Goal: Task Accomplishment & Management: Manage account settings

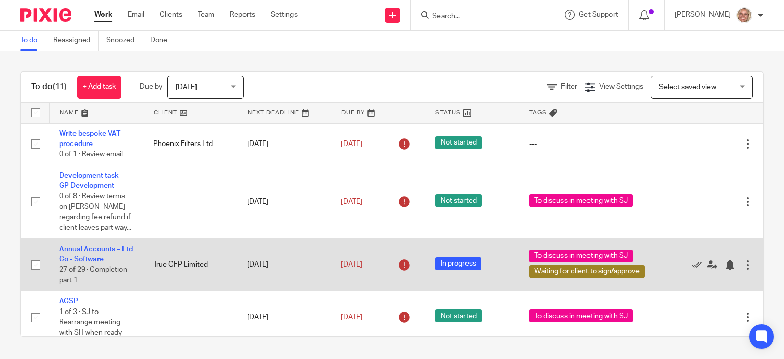
click at [90, 249] on link "Annual Accounts – Ltd Co - Software" at bounding box center [95, 253] width 73 height 17
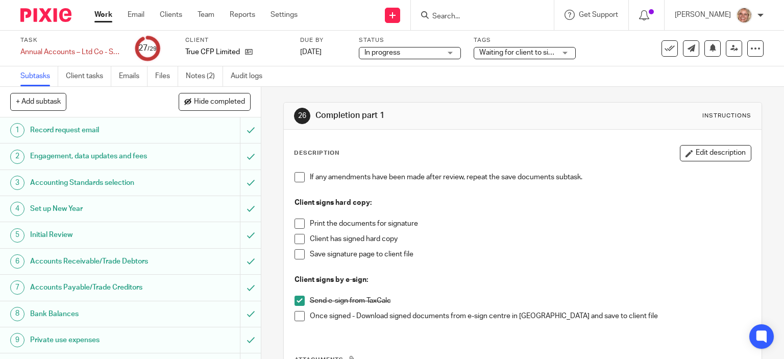
click at [297, 315] on span at bounding box center [299, 316] width 10 height 10
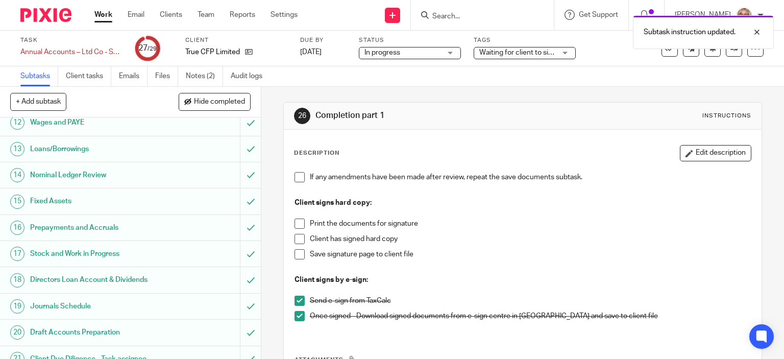
scroll to position [526, 0]
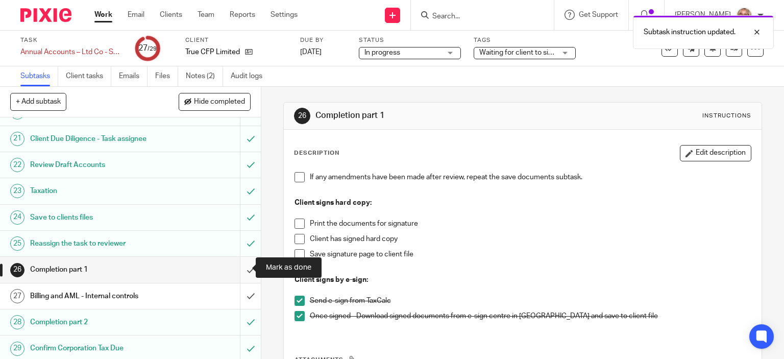
click at [236, 266] on input "submit" at bounding box center [130, 270] width 261 height 26
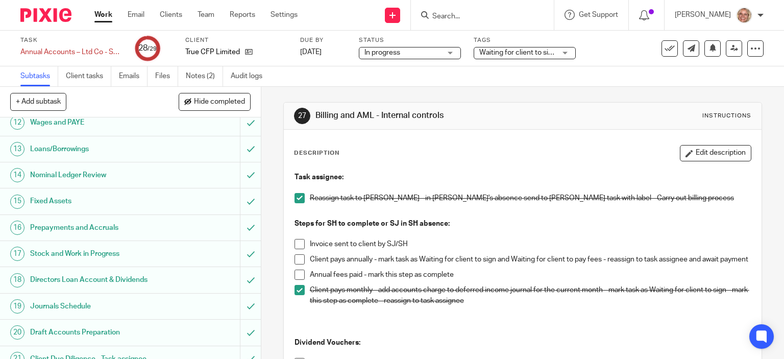
click at [564, 50] on div "Waiting for client to sign/approve + 1" at bounding box center [525, 53] width 102 height 12
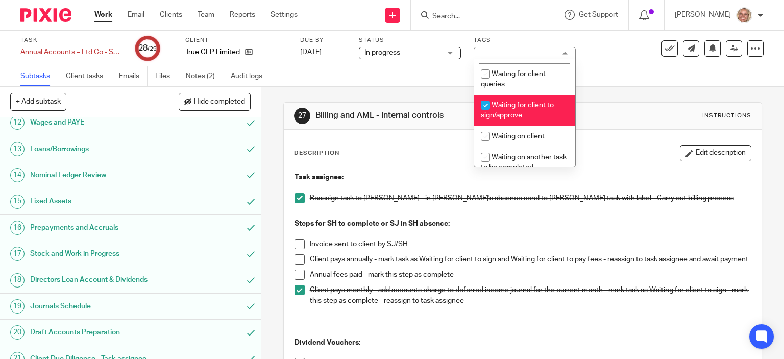
scroll to position [195, 0]
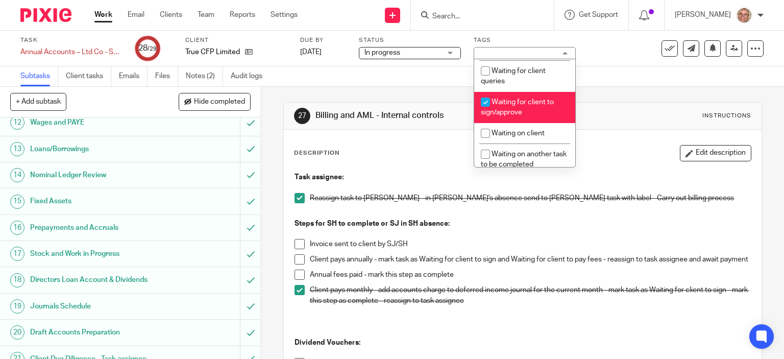
click at [548, 108] on li "Waiting for client to sign/approve" at bounding box center [524, 107] width 101 height 31
checkbox input "false"
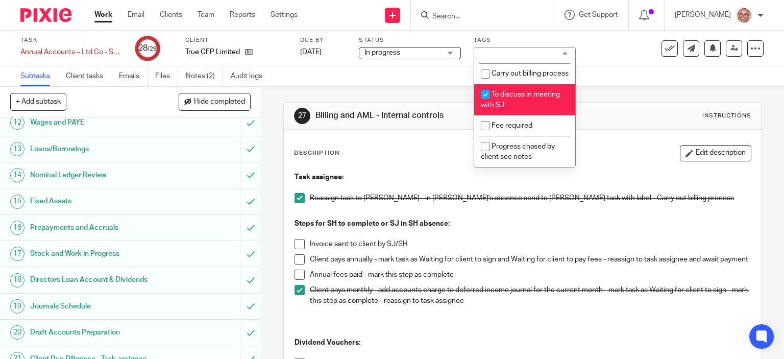
scroll to position [445, 0]
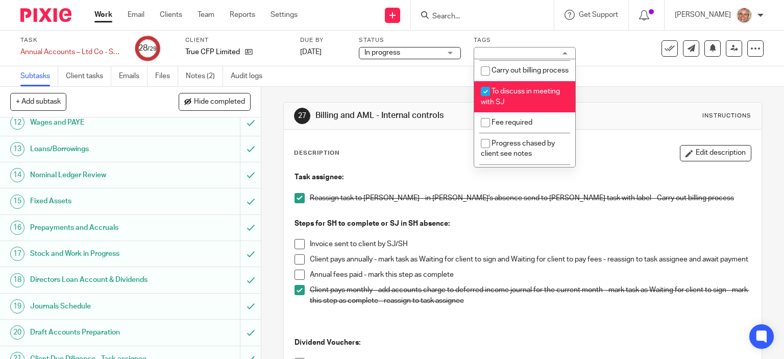
click at [545, 112] on li "To discuss in meeting with SJ" at bounding box center [524, 96] width 101 height 31
checkbox input "false"
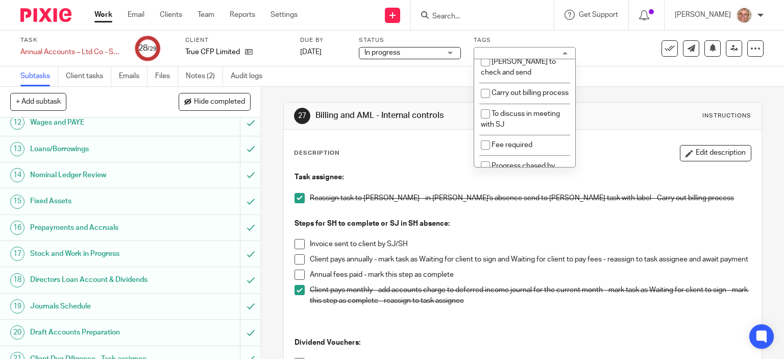
scroll to position [417, 0]
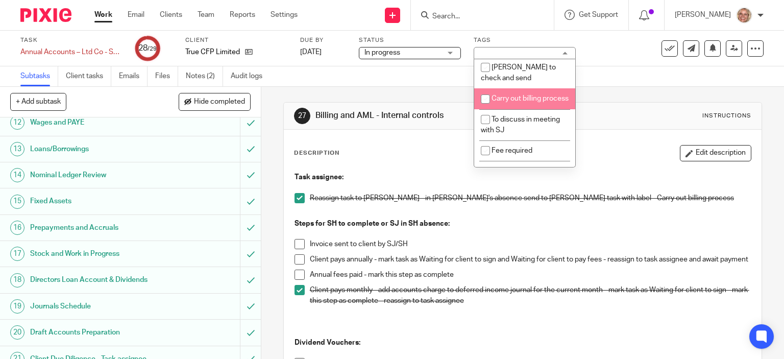
click at [536, 109] on li "Carry out billing process" at bounding box center [524, 98] width 101 height 21
checkbox input "true"
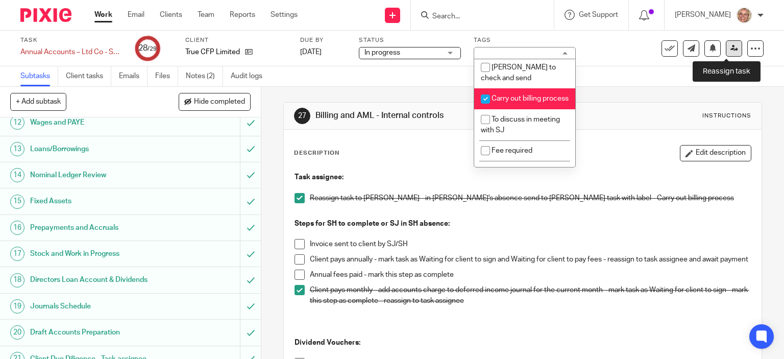
click at [730, 49] on icon at bounding box center [734, 48] width 8 height 8
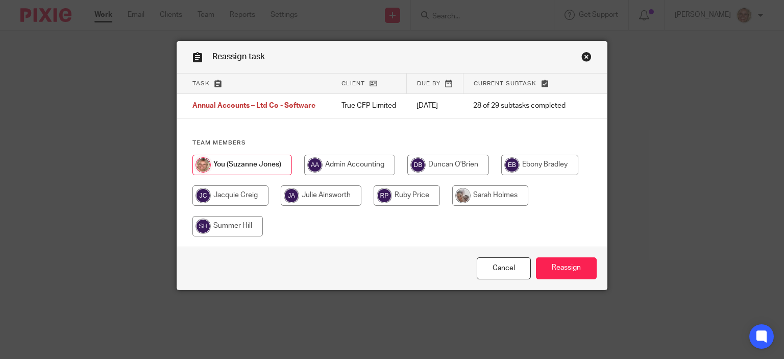
click at [482, 206] on input "radio" at bounding box center [490, 195] width 76 height 20
radio input "true"
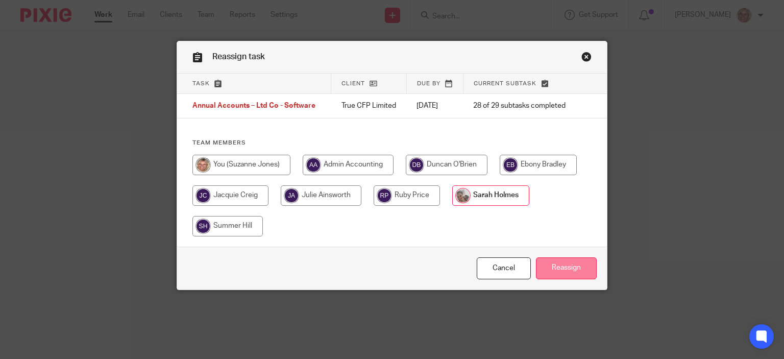
click at [558, 279] on input "Reassign" at bounding box center [566, 268] width 61 height 22
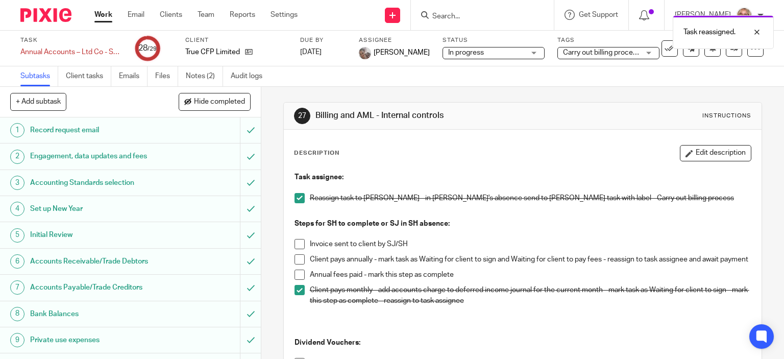
click at [102, 13] on link "Work" at bounding box center [103, 15] width 18 height 10
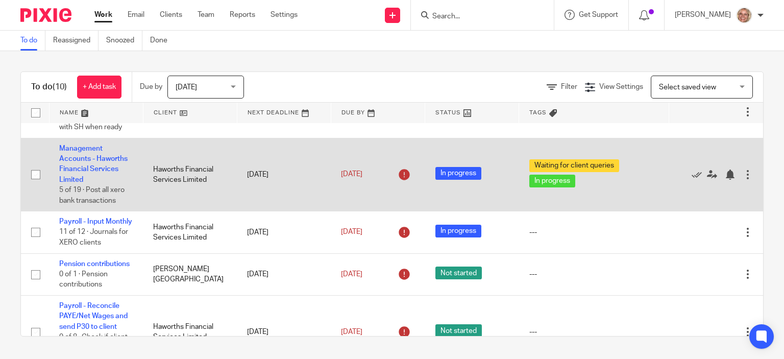
scroll to position [306, 0]
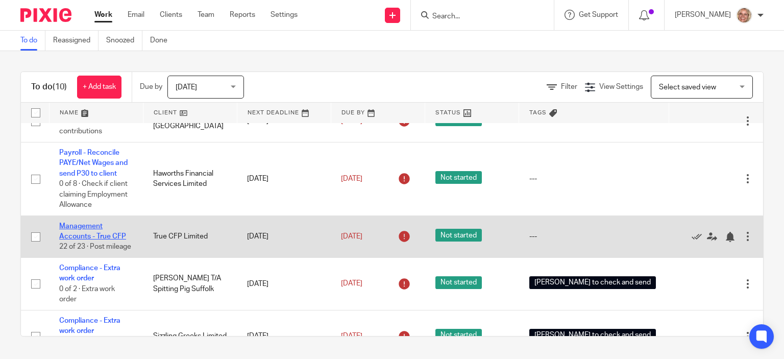
click at [88, 240] on link "Management Accounts - True CFP" at bounding box center [92, 231] width 67 height 17
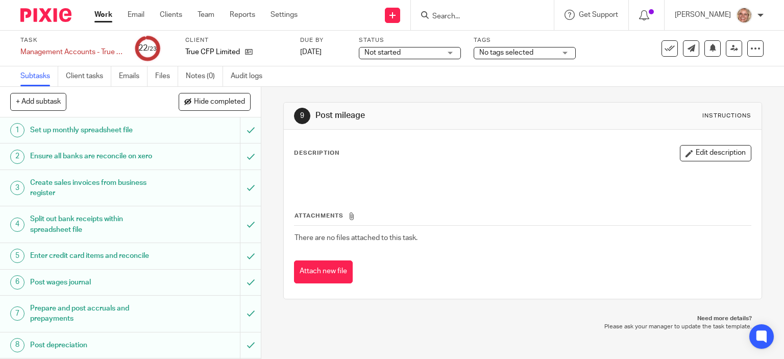
click at [450, 55] on div "Not started Not started" at bounding box center [410, 53] width 102 height 12
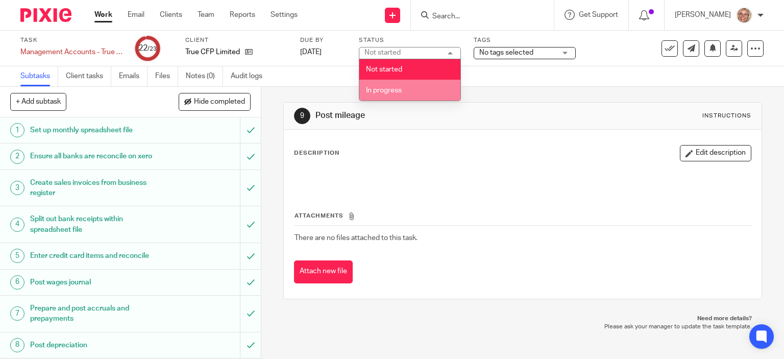
click at [431, 87] on li "In progress" at bounding box center [409, 90] width 101 height 21
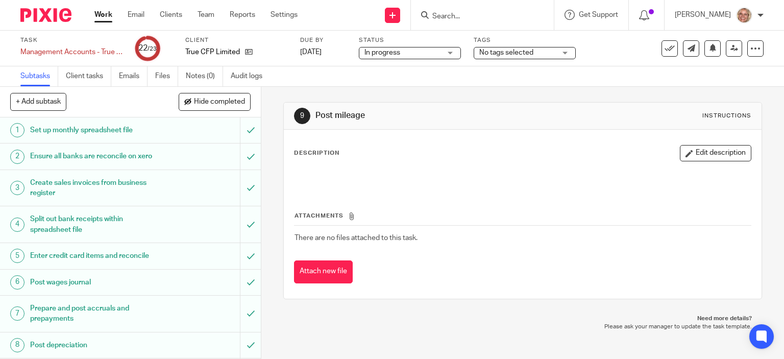
click at [104, 15] on link "Work" at bounding box center [103, 15] width 18 height 10
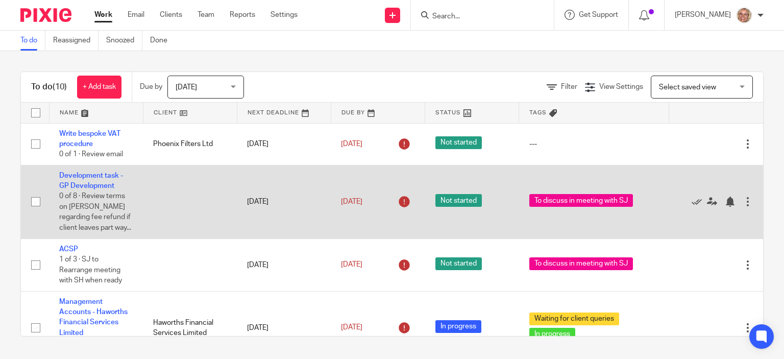
scroll to position [153, 0]
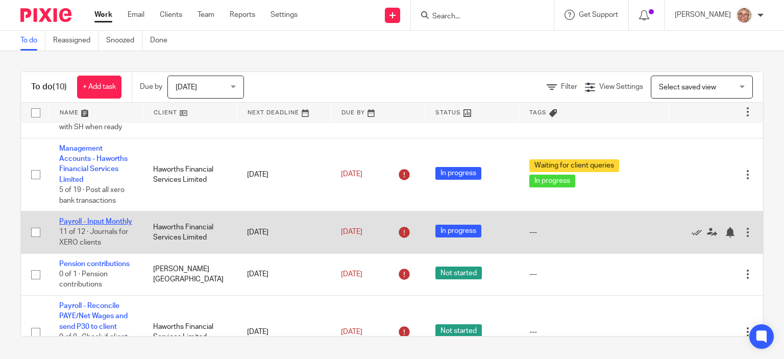
click at [69, 225] on link "Payroll - Input Monthly" at bounding box center [95, 221] width 73 height 7
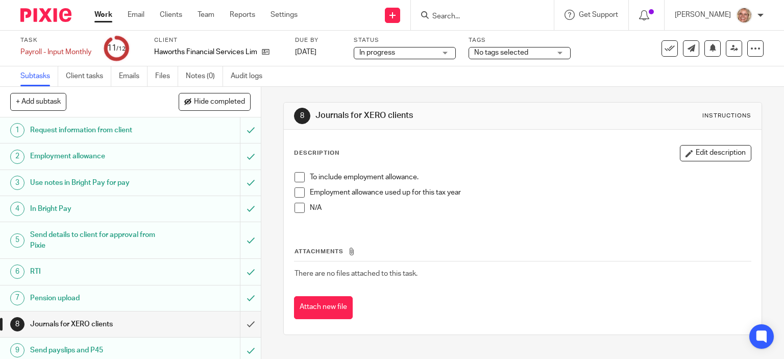
click at [299, 189] on span at bounding box center [299, 192] width 10 height 10
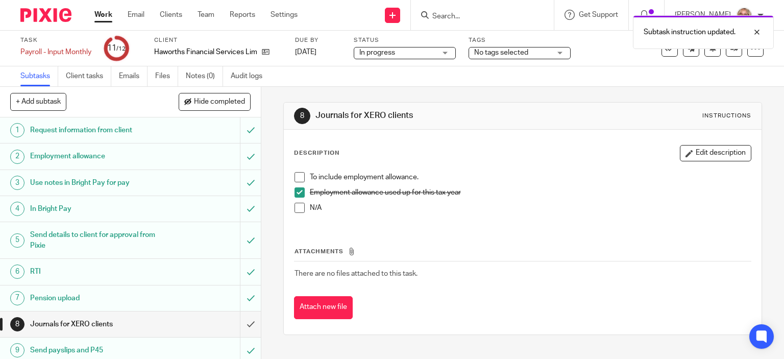
scroll to position [82, 0]
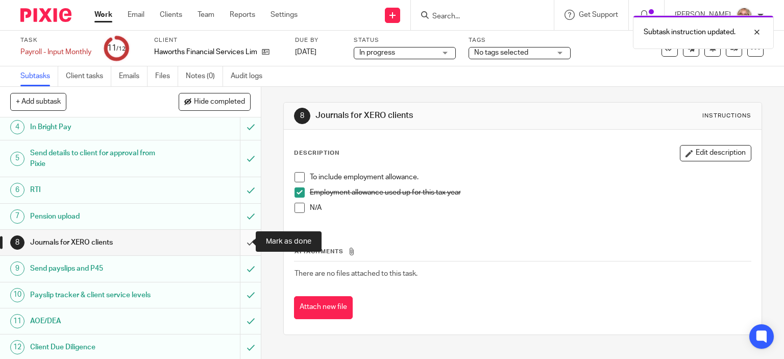
click at [239, 242] on input "submit" at bounding box center [130, 243] width 261 height 26
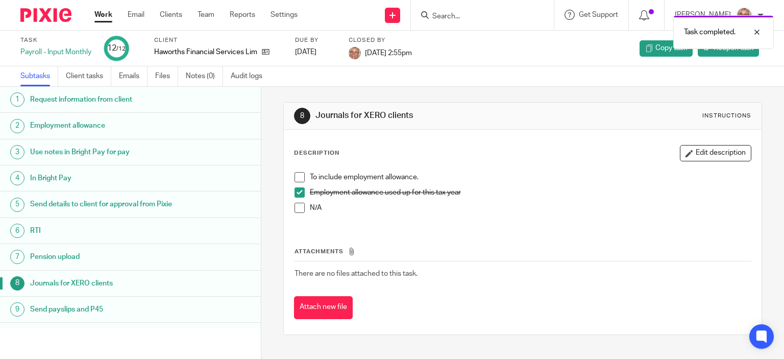
click at [107, 16] on link "Work" at bounding box center [103, 15] width 18 height 10
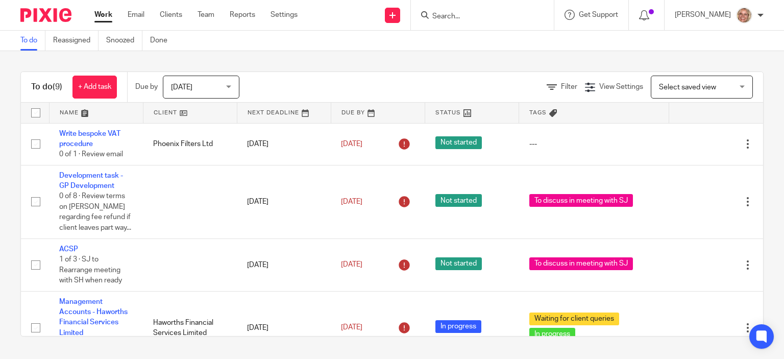
scroll to position [153, 0]
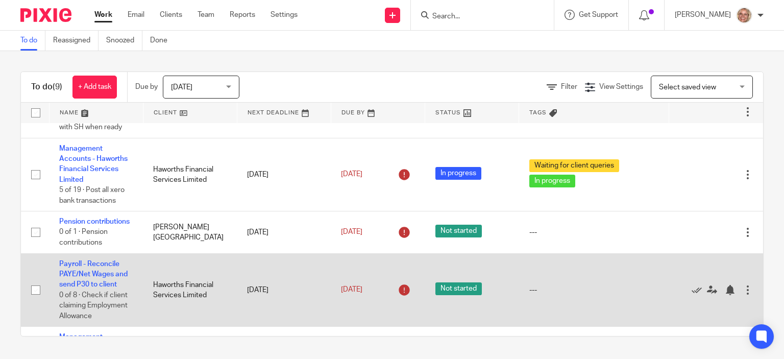
click at [93, 270] on td "Payroll - Reconcile PAYE/Net Wages and send P30 to client 0 of 8 · Check if cli…" at bounding box center [96, 289] width 94 height 73
click at [95, 267] on link "Payroll - Reconcile PAYE/Net Wages and send P30 to client" at bounding box center [93, 274] width 68 height 28
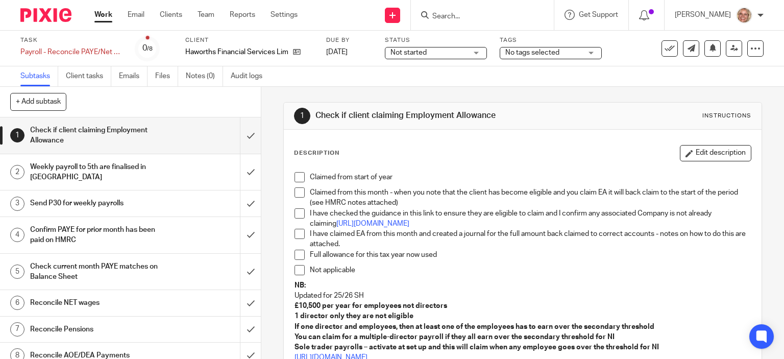
click at [294, 176] on span at bounding box center [299, 177] width 10 height 10
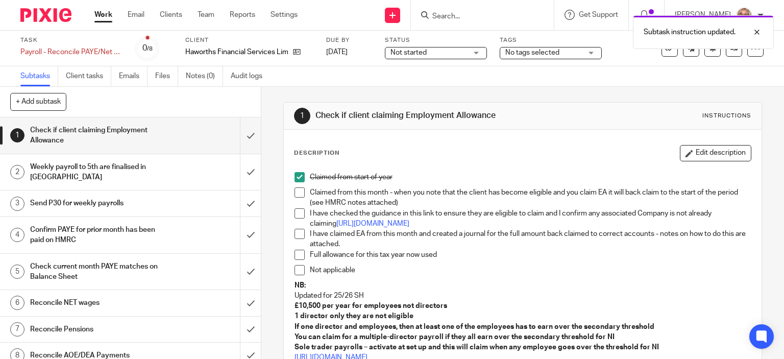
click at [294, 251] on span at bounding box center [299, 255] width 10 height 10
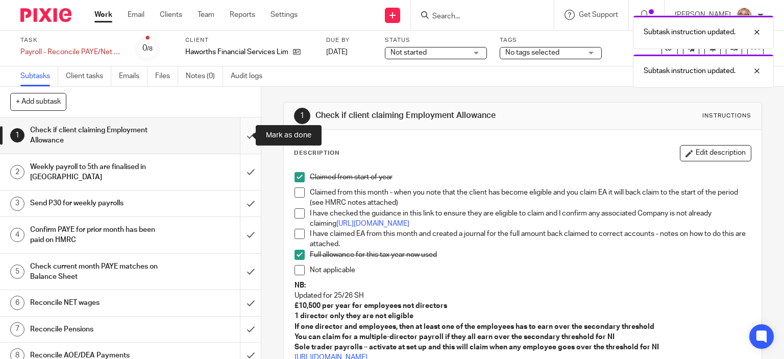
click at [240, 134] on input "submit" at bounding box center [130, 135] width 261 height 36
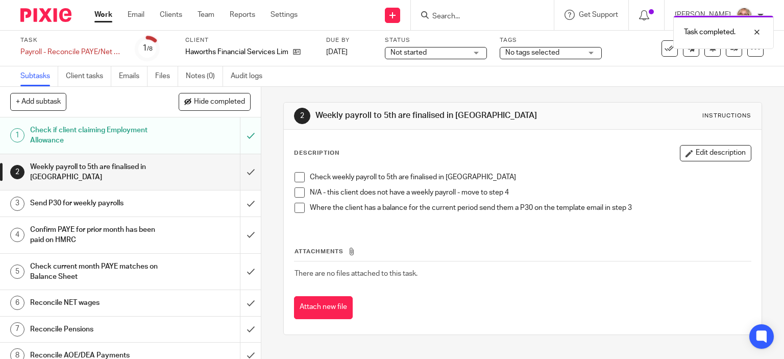
click at [297, 194] on span at bounding box center [299, 192] width 10 height 10
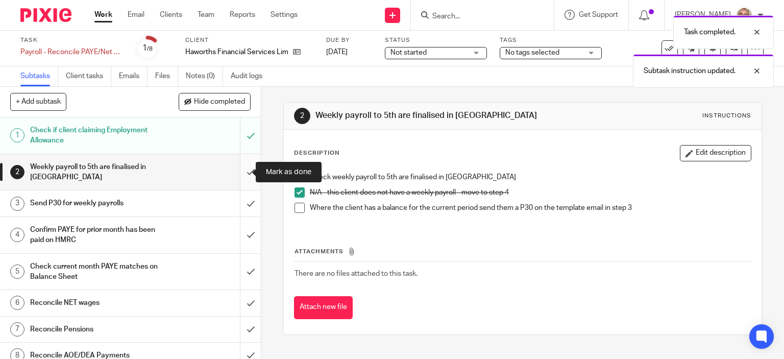
click at [245, 170] on input "submit" at bounding box center [130, 172] width 261 height 36
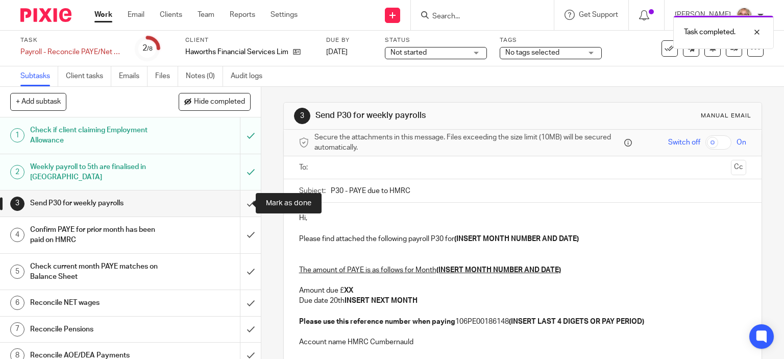
click at [239, 203] on input "submit" at bounding box center [130, 203] width 261 height 26
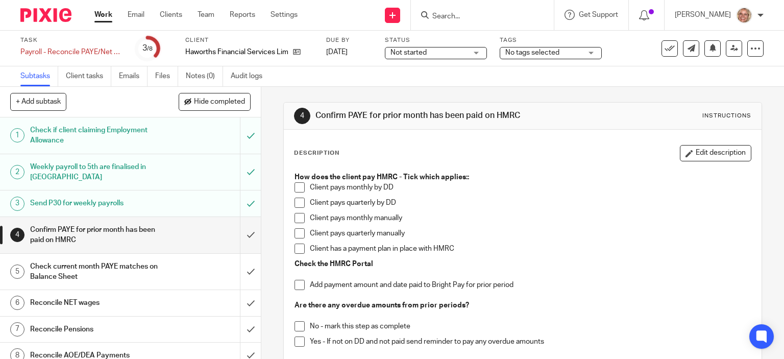
scroll to position [9, 0]
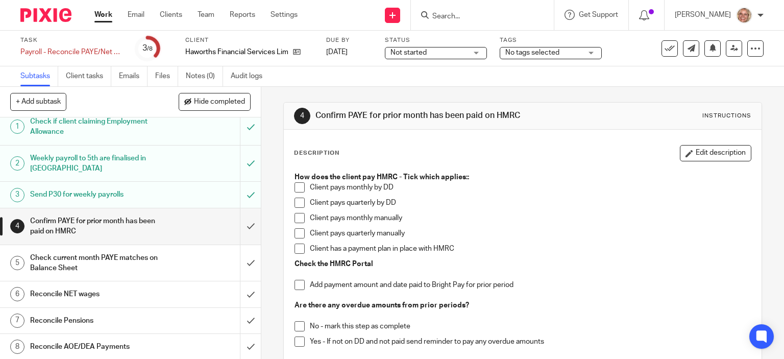
click at [296, 218] on span at bounding box center [299, 218] width 10 height 10
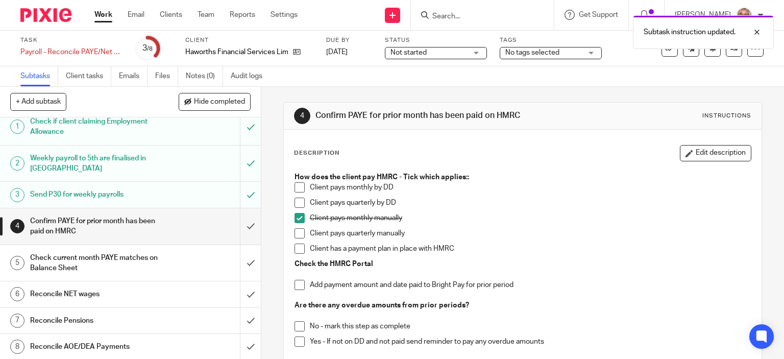
scroll to position [124, 0]
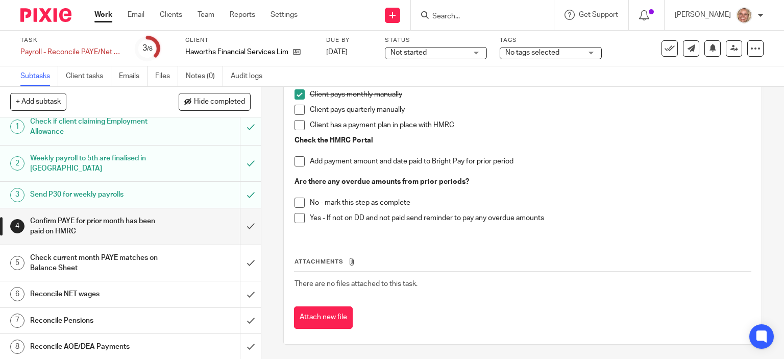
click at [295, 202] on span at bounding box center [299, 203] width 10 height 10
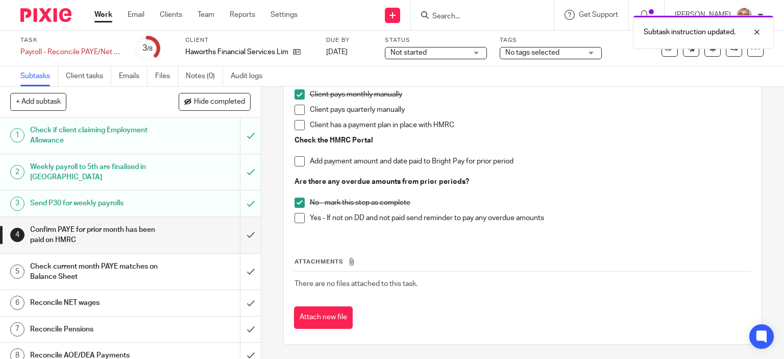
scroll to position [0, 0]
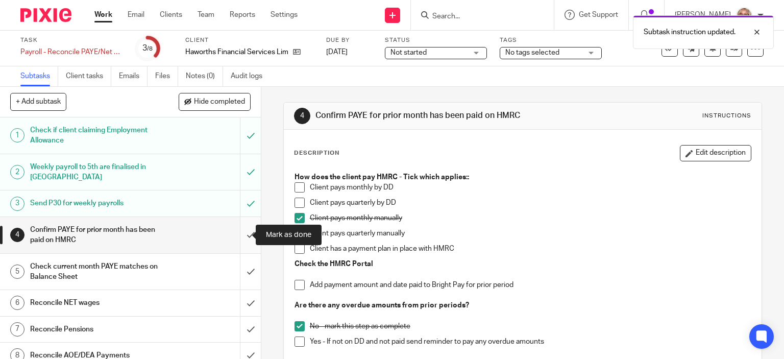
click at [239, 233] on input "submit" at bounding box center [130, 235] width 261 height 36
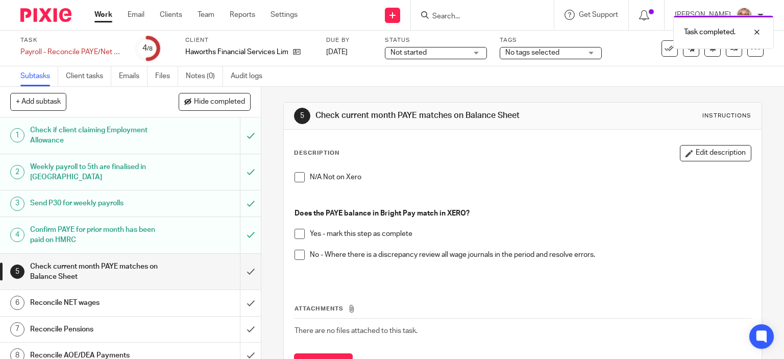
click at [294, 231] on span at bounding box center [299, 234] width 10 height 10
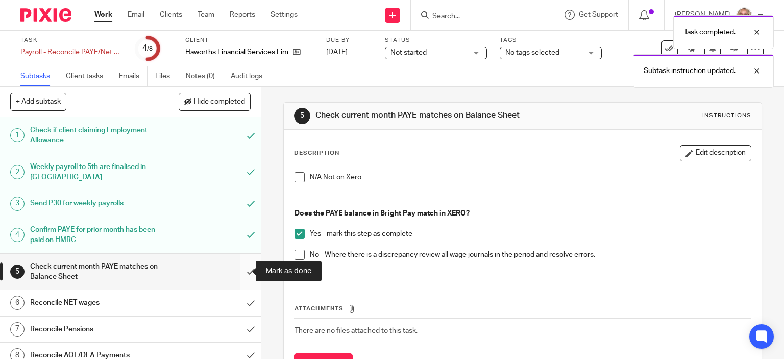
click at [238, 270] on input "submit" at bounding box center [130, 272] width 261 height 36
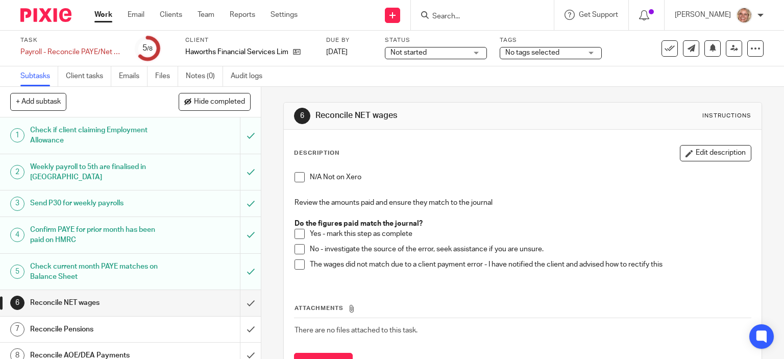
click at [299, 230] on span at bounding box center [299, 234] width 10 height 10
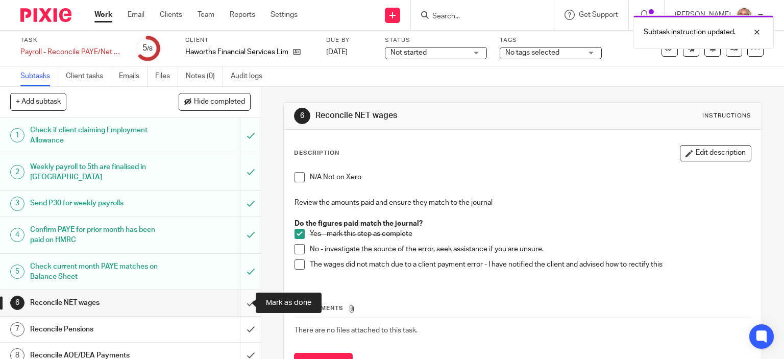
click at [240, 302] on input "submit" at bounding box center [130, 303] width 261 height 26
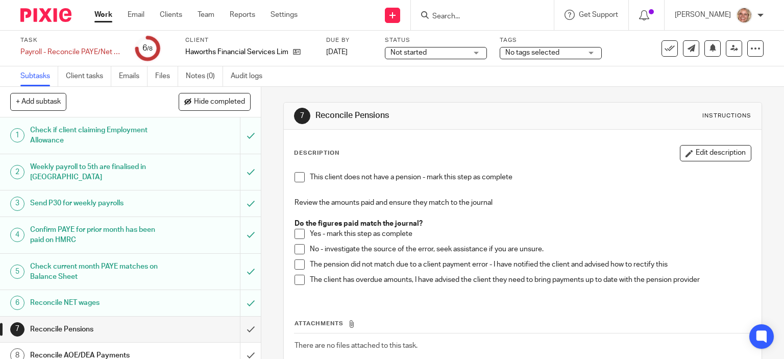
click at [298, 233] on span at bounding box center [299, 234] width 10 height 10
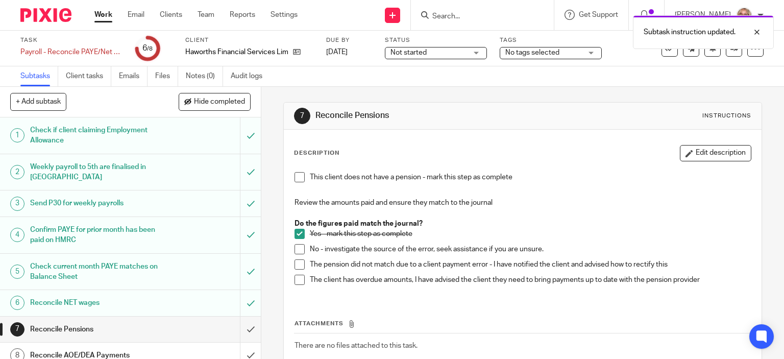
scroll to position [9, 0]
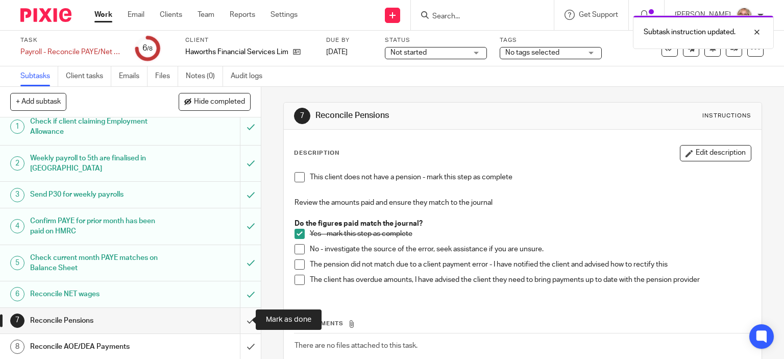
click at [242, 319] on input "submit" at bounding box center [130, 321] width 261 height 26
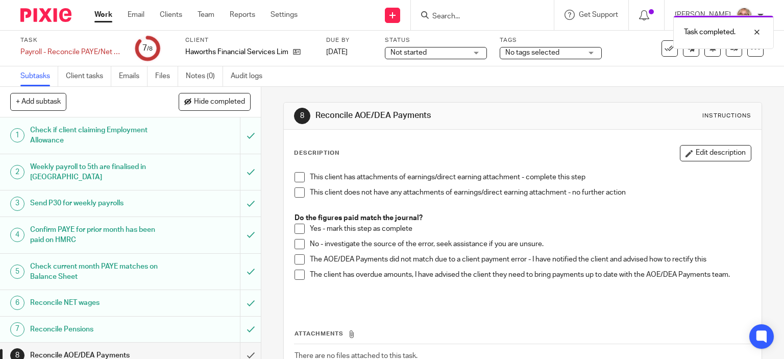
click at [294, 193] on span at bounding box center [299, 192] width 10 height 10
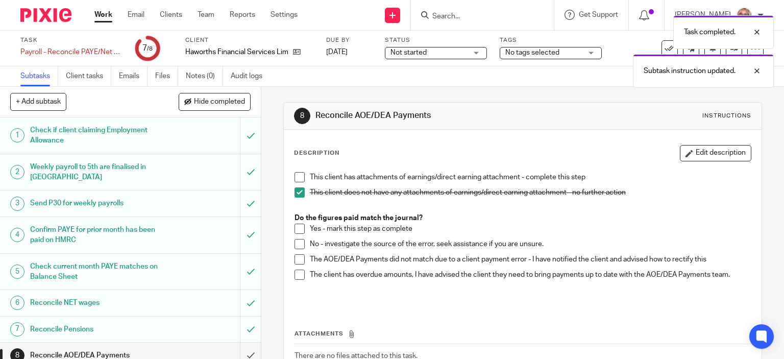
scroll to position [9, 0]
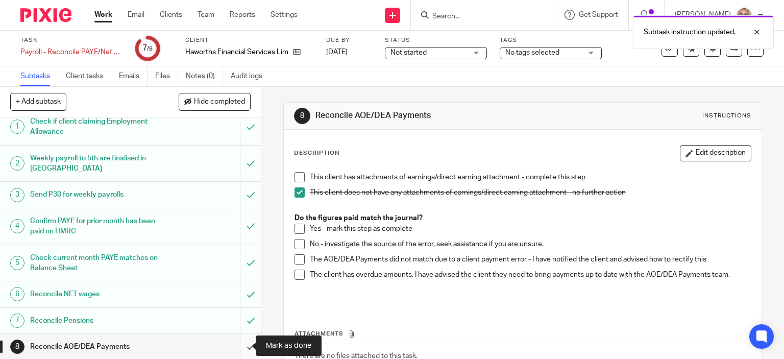
click at [237, 343] on input "submit" at bounding box center [130, 347] width 261 height 26
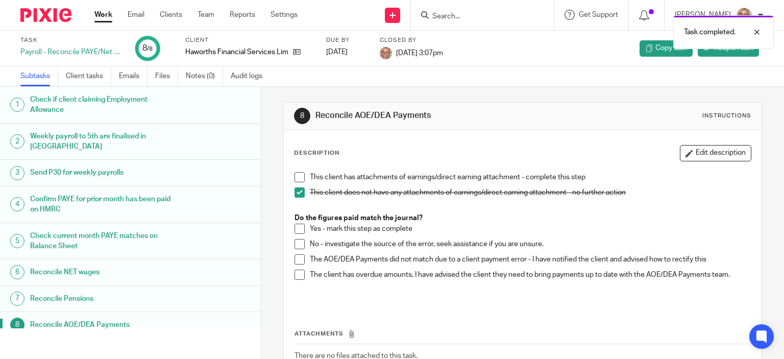
click at [103, 13] on link "Work" at bounding box center [103, 15] width 18 height 10
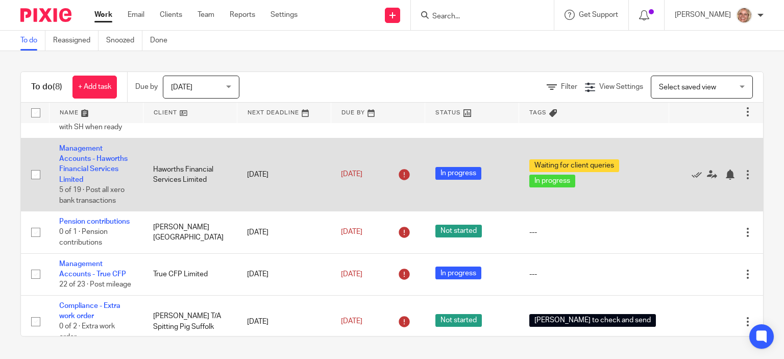
scroll to position [220, 0]
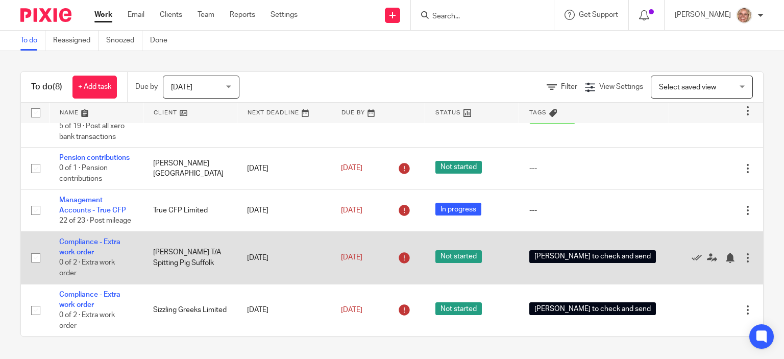
click at [35, 257] on input "checkbox" at bounding box center [35, 257] width 19 height 19
checkbox input "true"
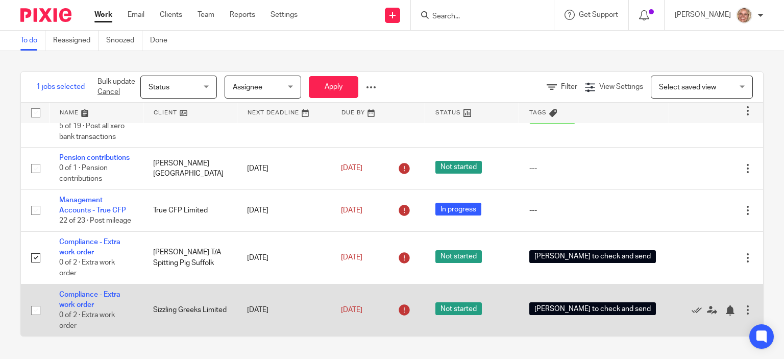
click at [35, 312] on input "checkbox" at bounding box center [35, 310] width 19 height 19
checkbox input "true"
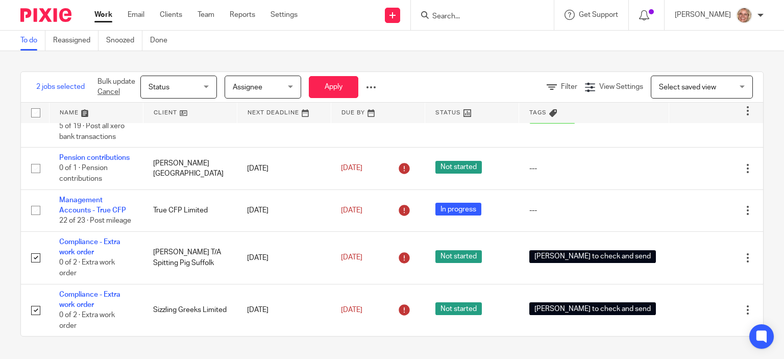
click at [289, 85] on div "Assignee [GEOGRAPHIC_DATA]" at bounding box center [263, 87] width 77 height 23
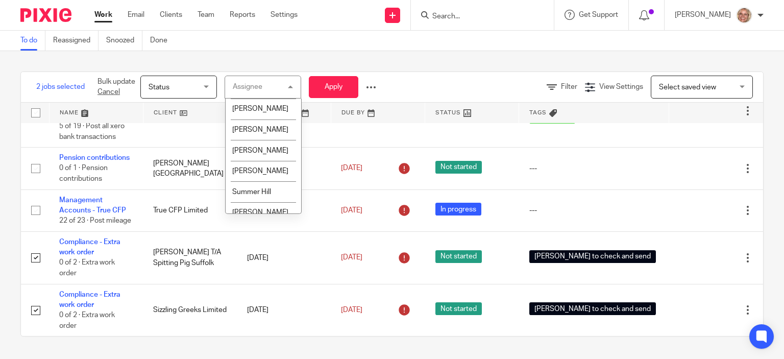
scroll to position [96, 0]
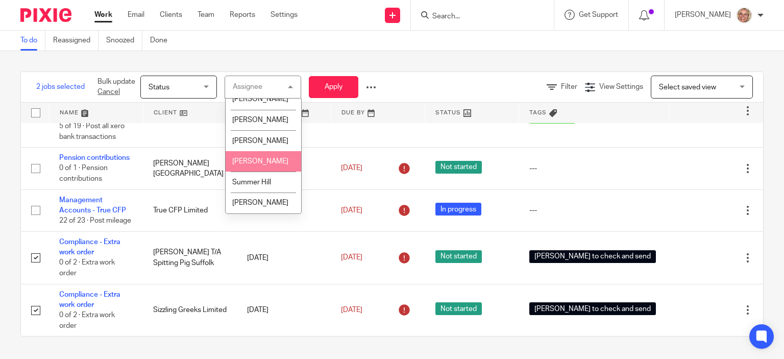
click at [274, 163] on li "[PERSON_NAME]" at bounding box center [264, 161] width 76 height 21
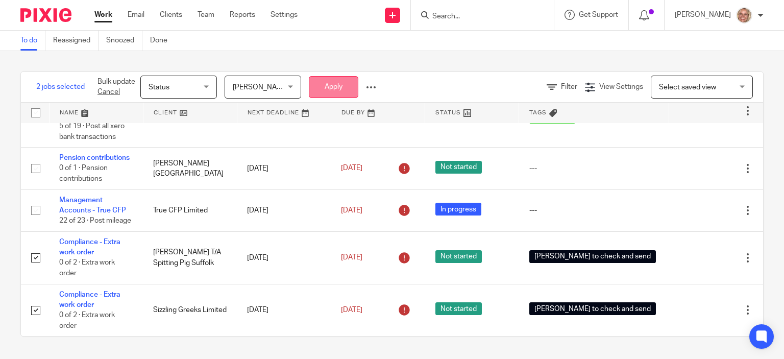
click at [331, 85] on button "Apply" at bounding box center [334, 87] width 50 height 22
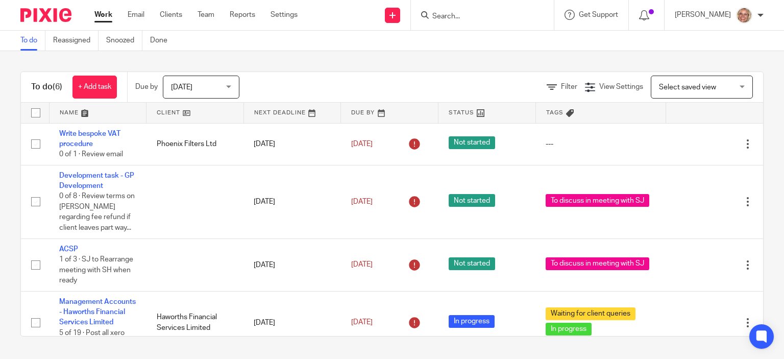
click at [232, 91] on div "Today Today" at bounding box center [201, 87] width 77 height 23
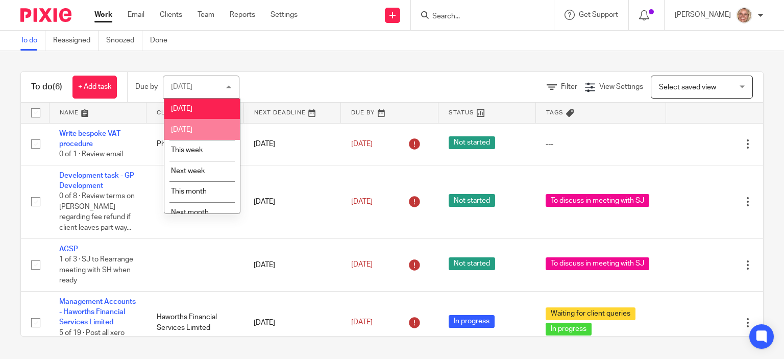
scroll to position [32, 0]
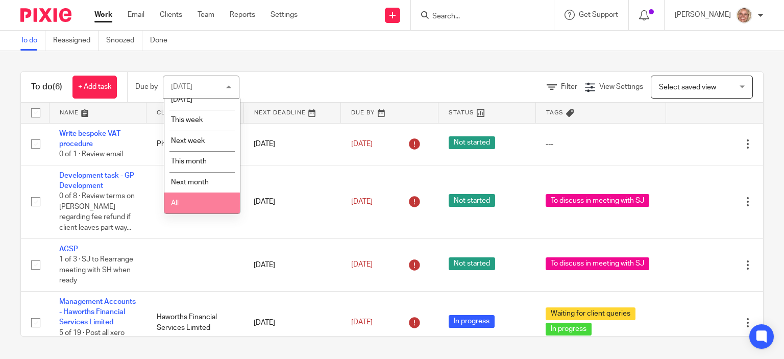
click at [204, 193] on li "All" at bounding box center [202, 202] width 76 height 21
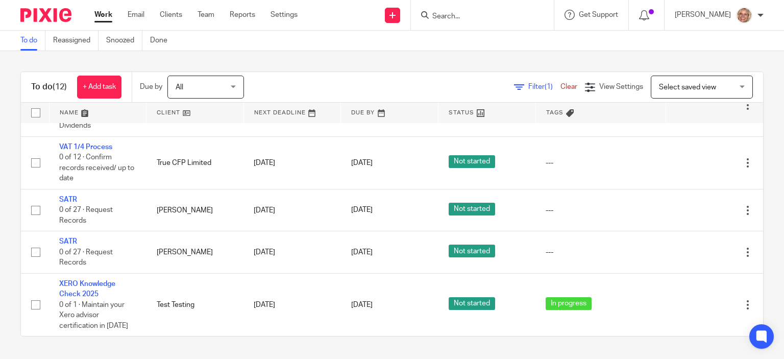
scroll to position [300, 0]
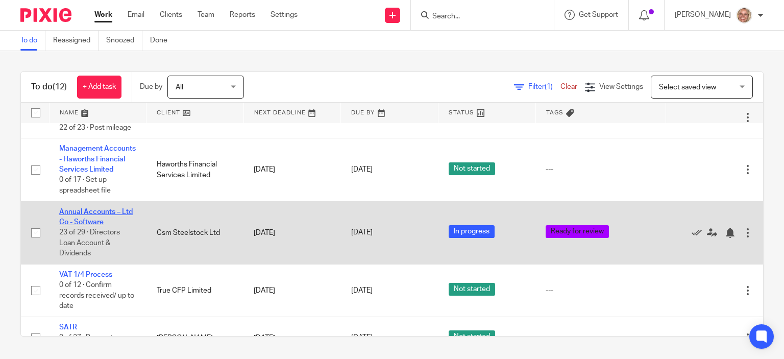
click at [99, 226] on link "Annual Accounts – Ltd Co - Software" at bounding box center [95, 216] width 73 height 17
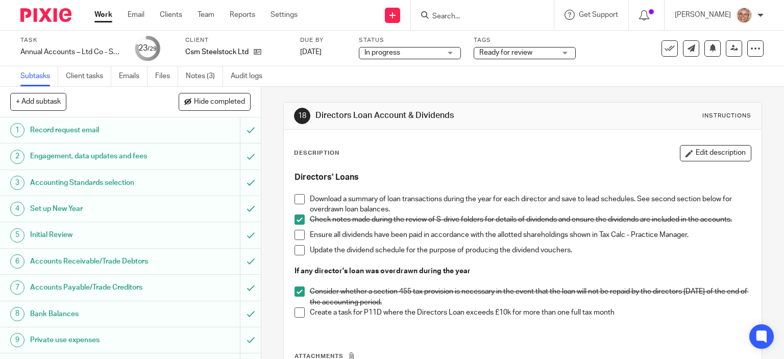
click at [564, 53] on div "Ready for review" at bounding box center [525, 53] width 102 height 12
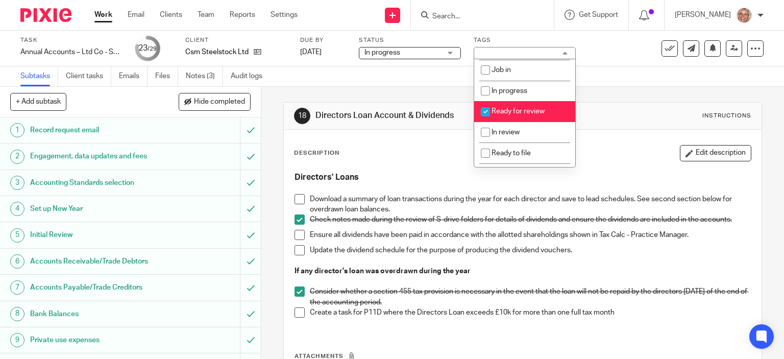
scroll to position [75, 0]
click at [556, 103] on li "Ready for review" at bounding box center [524, 108] width 101 height 21
checkbox input "false"
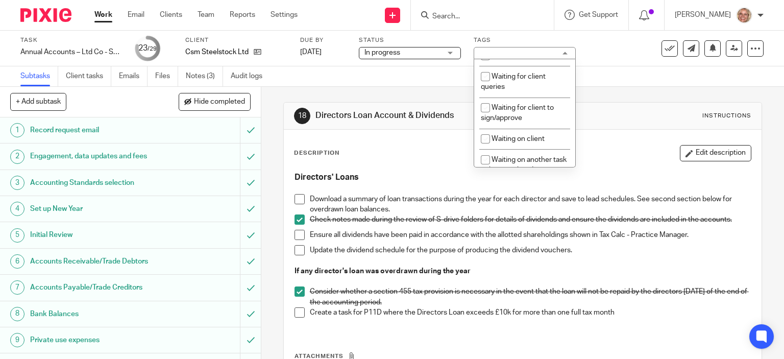
scroll to position [193, 0]
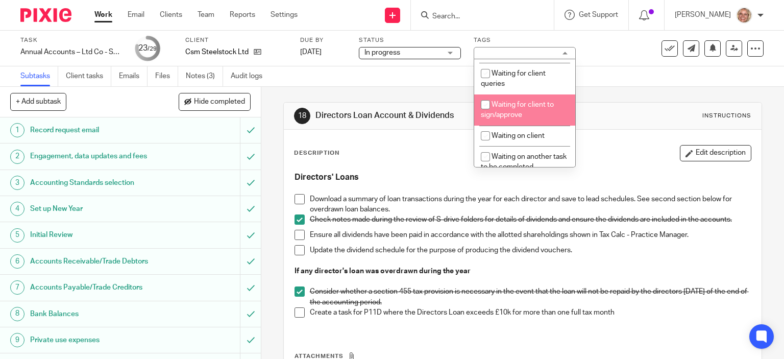
click at [538, 114] on li "Waiting for client to sign/approve" at bounding box center [524, 109] width 101 height 31
checkbox input "true"
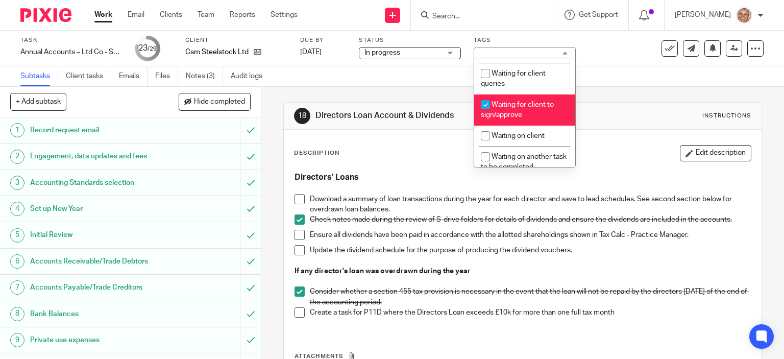
click at [382, 76] on div "Subtasks Client tasks Emails Files Notes (3) Audit logs" at bounding box center [392, 76] width 784 height 20
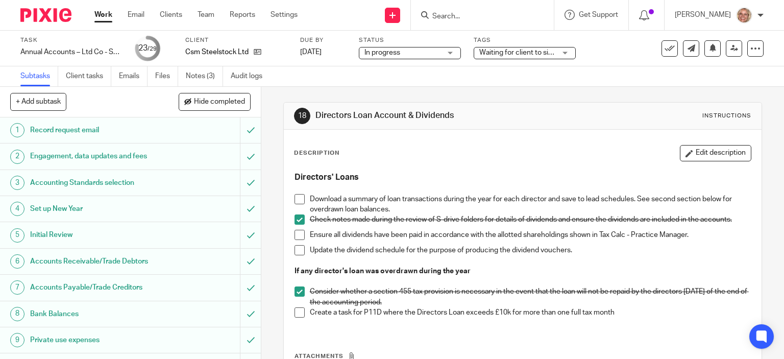
click at [104, 16] on link "Work" at bounding box center [103, 15] width 18 height 10
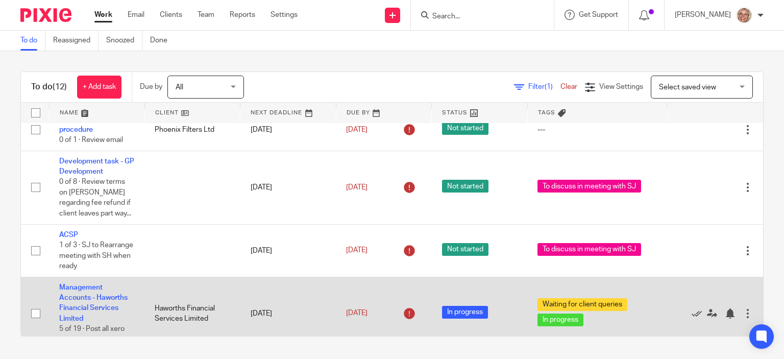
scroll to position [167, 0]
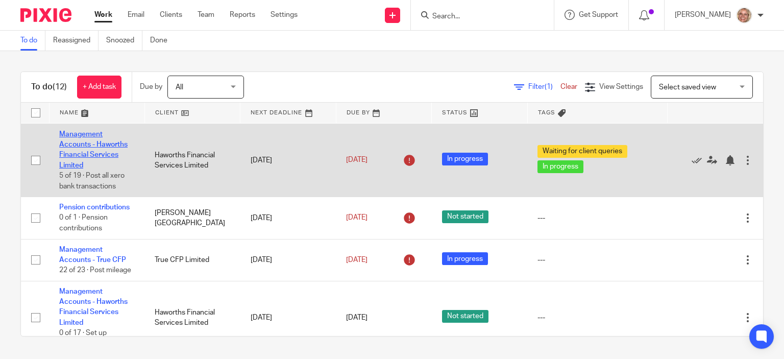
click at [86, 147] on link "Management Accounts - Haworths Financial Services Limited" at bounding box center [93, 150] width 68 height 38
